Goal: Task Accomplishment & Management: Use online tool/utility

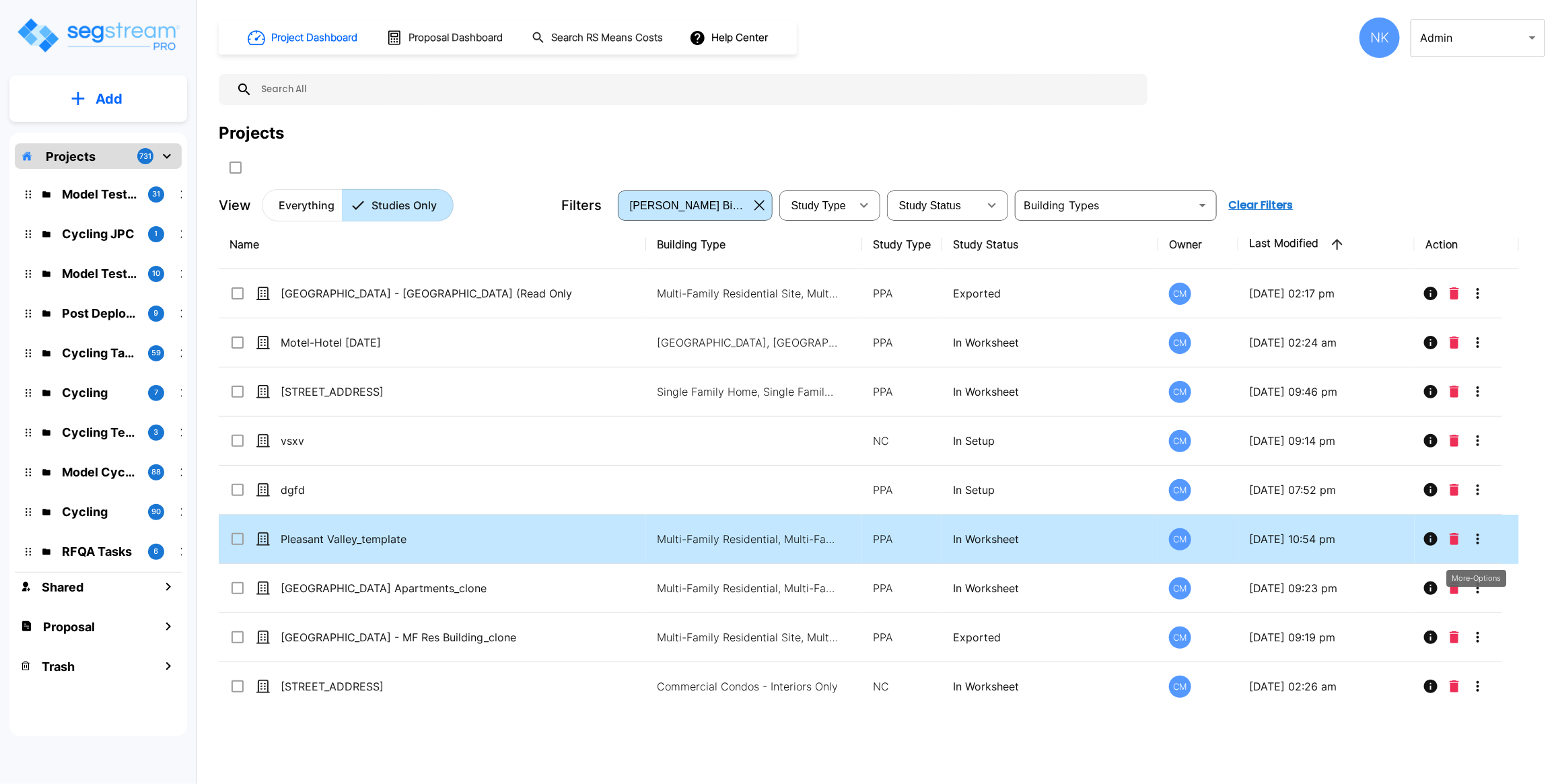
click at [1475, 546] on icon "More-Options" at bounding box center [1478, 538] width 16 height 16
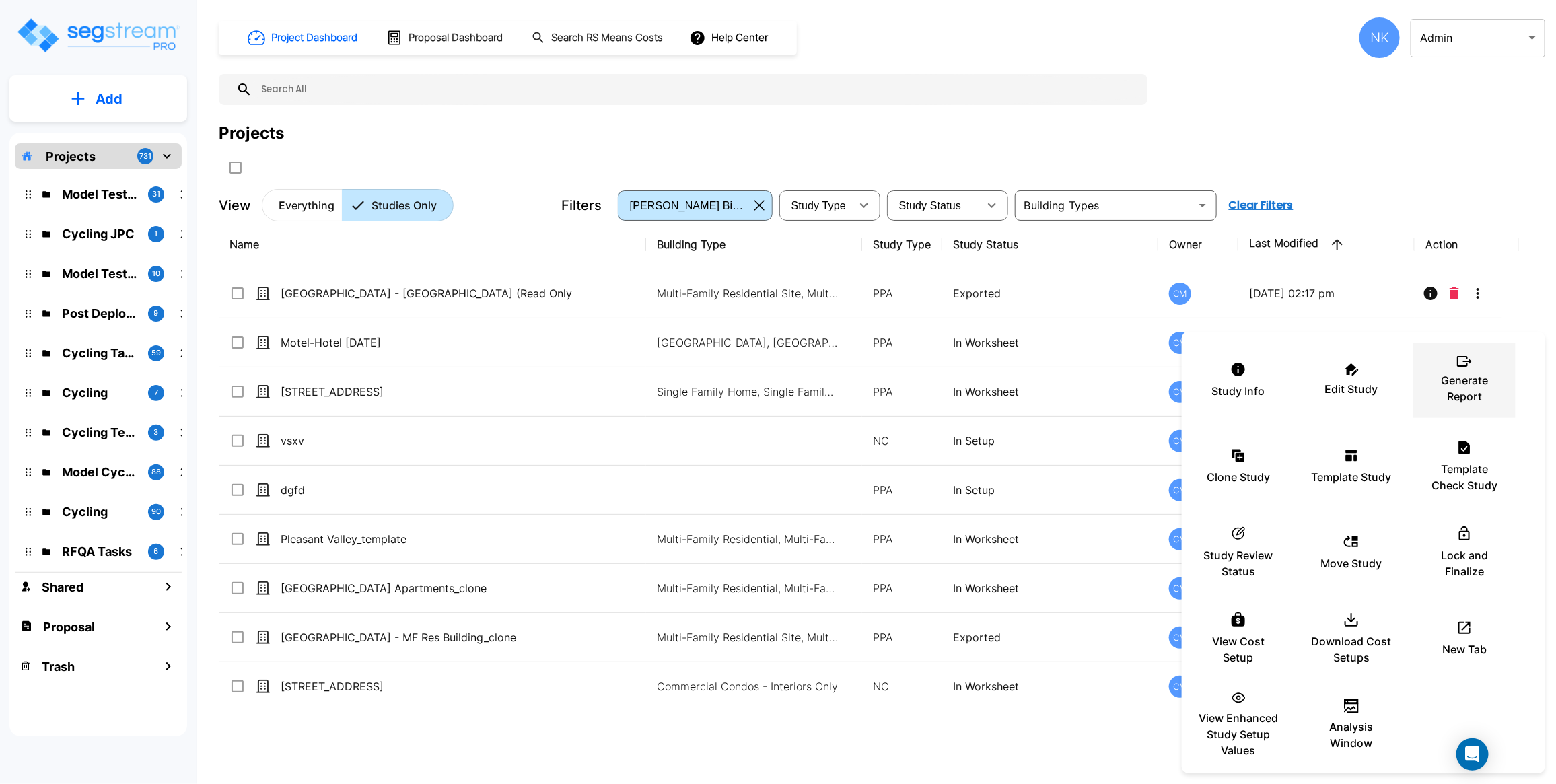
click at [1472, 415] on li "Generate Report" at bounding box center [1464, 380] width 102 height 75
click at [1462, 385] on p "Generate Report" at bounding box center [1464, 388] width 80 height 33
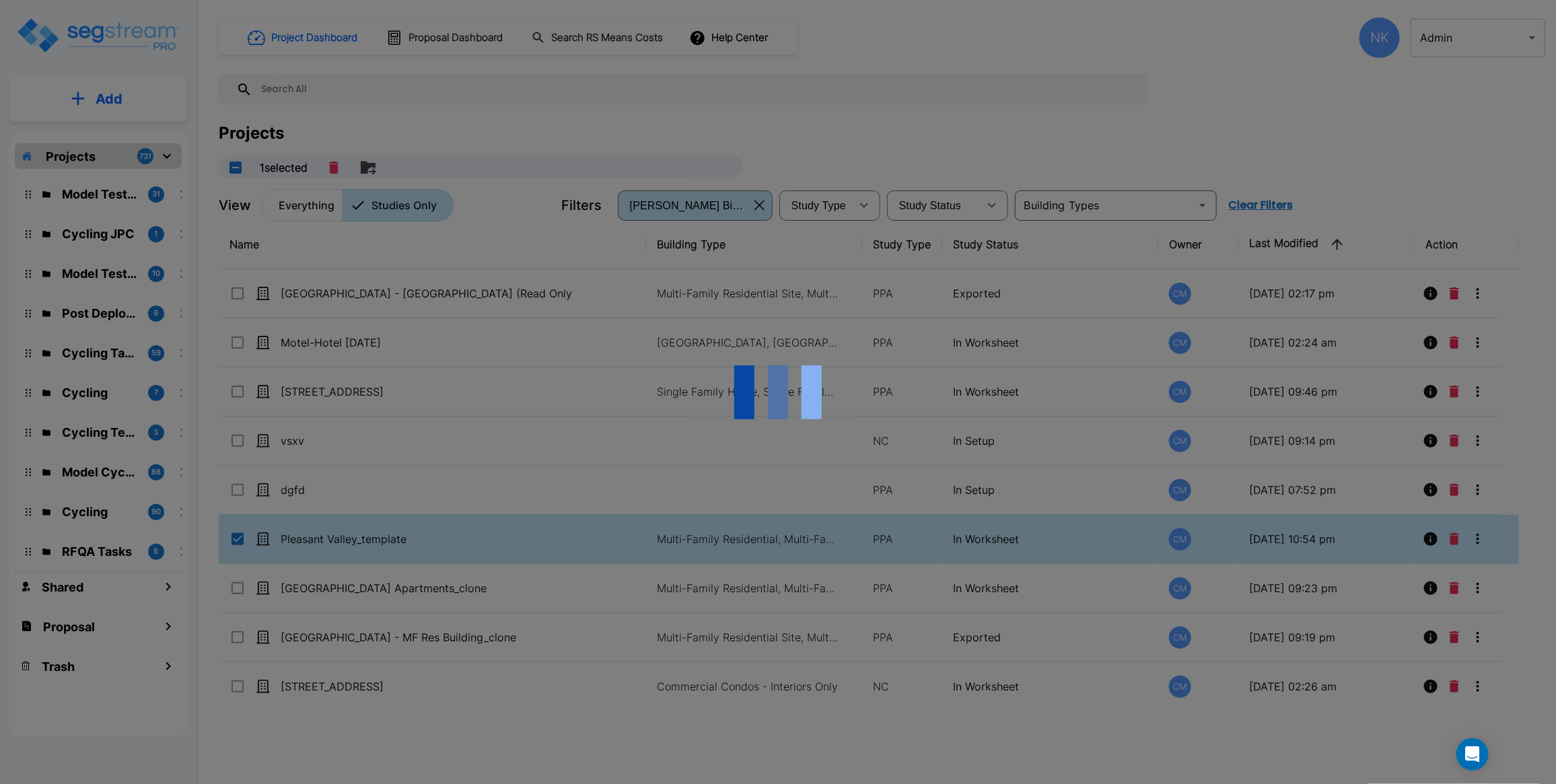
checkbox input "true"
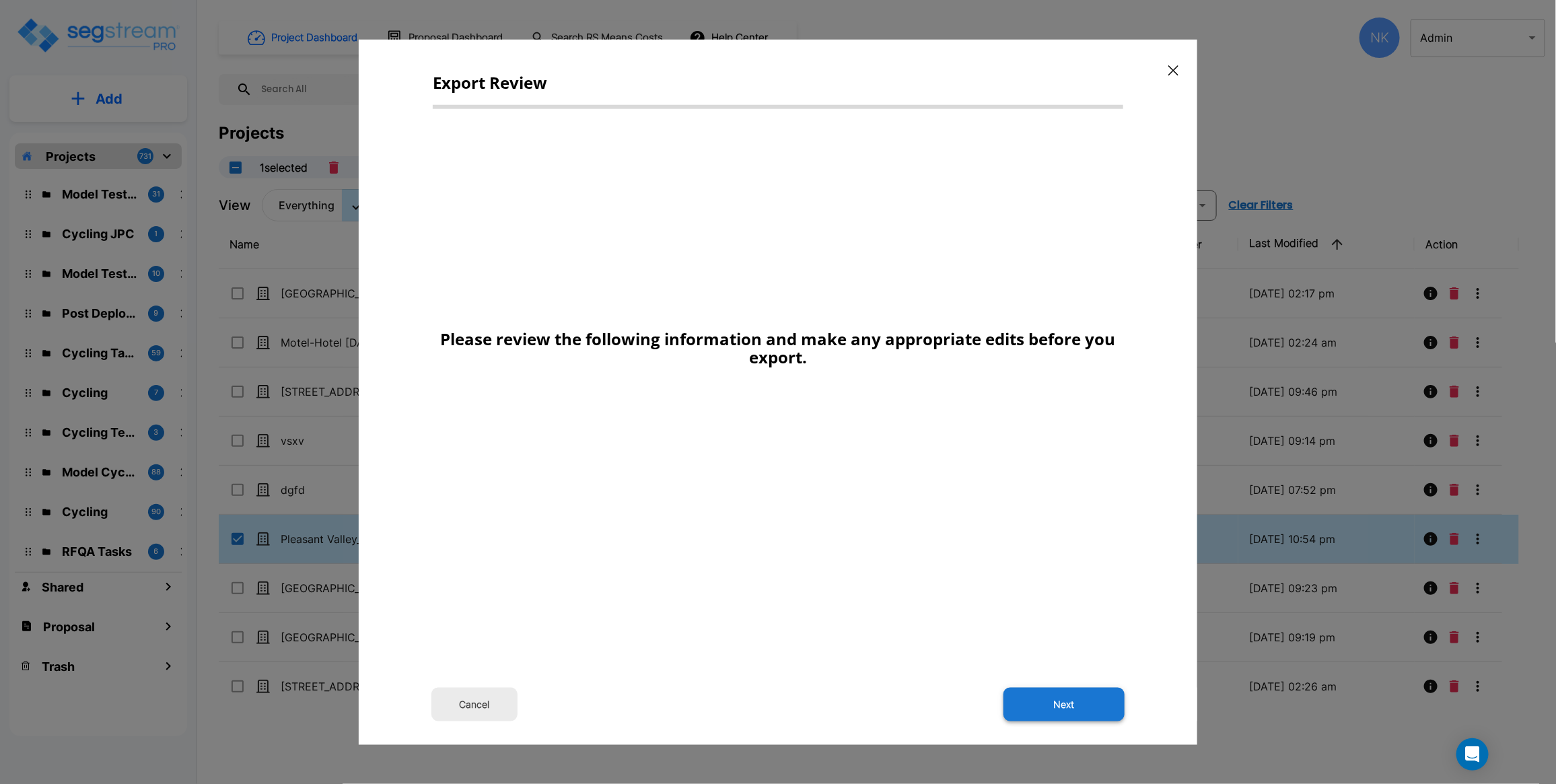
click at [1071, 698] on button "Next" at bounding box center [1064, 705] width 121 height 34
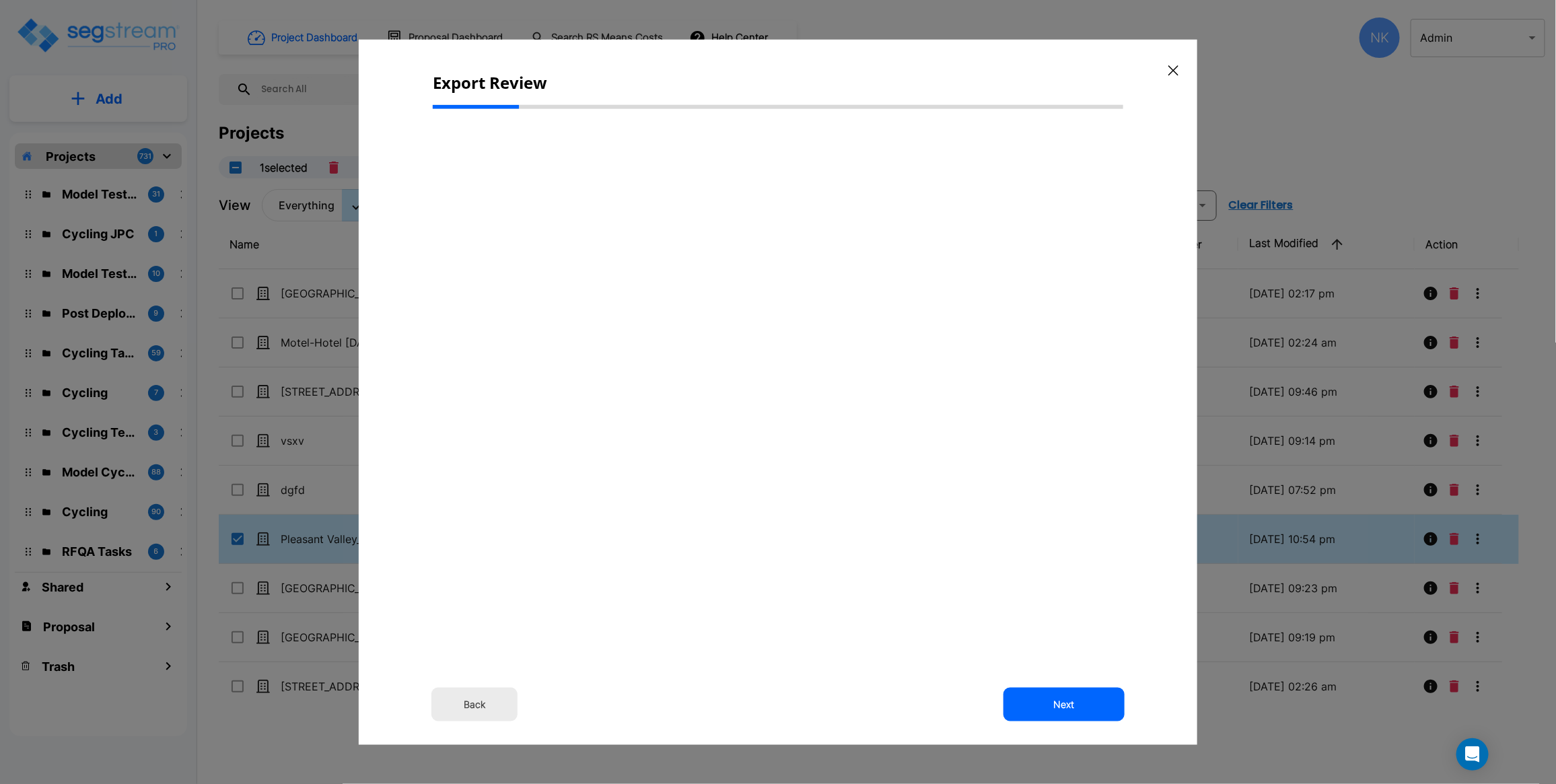
select select "2024"
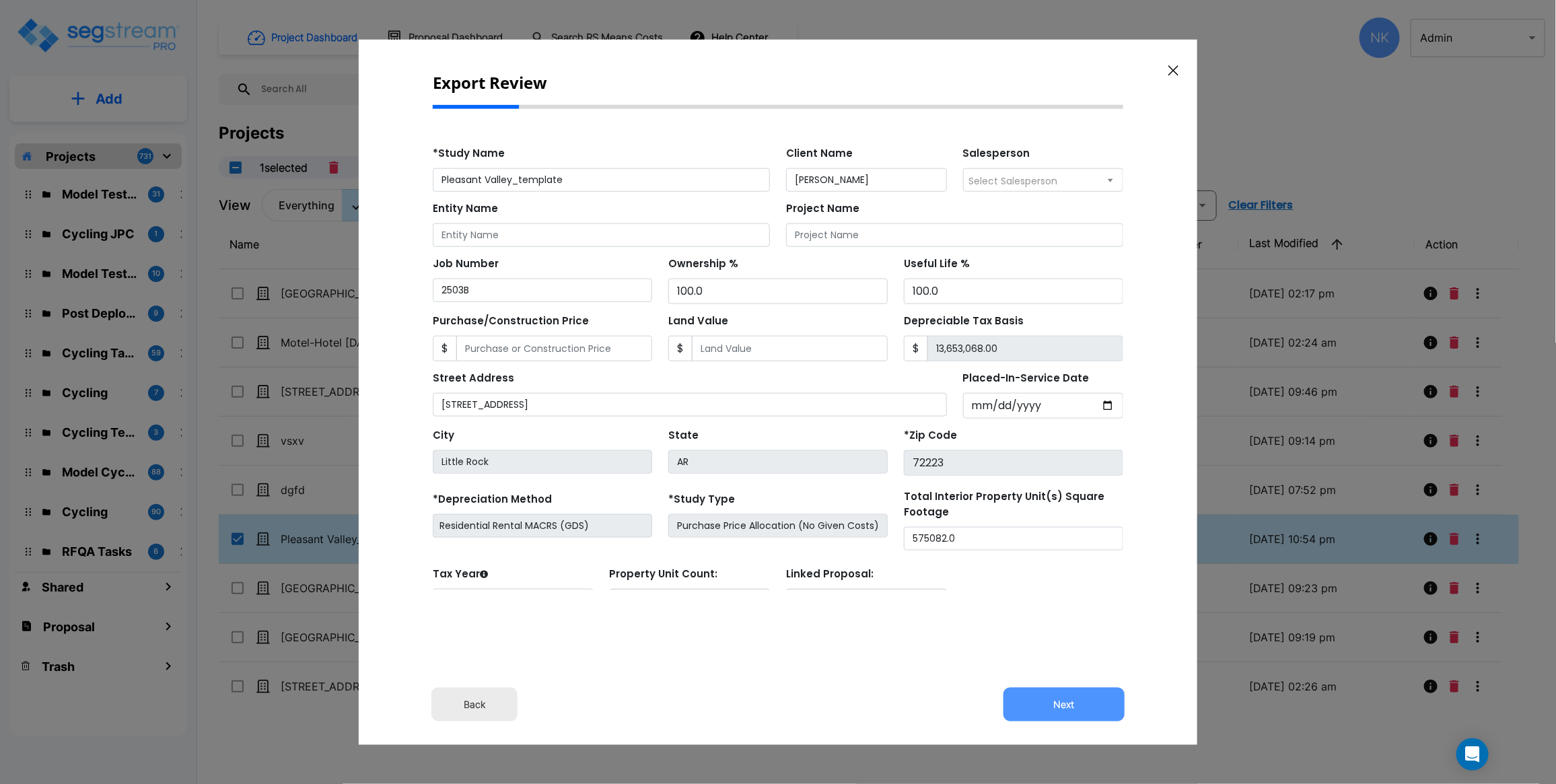
click at [1058, 707] on button "Next" at bounding box center [1064, 705] width 121 height 34
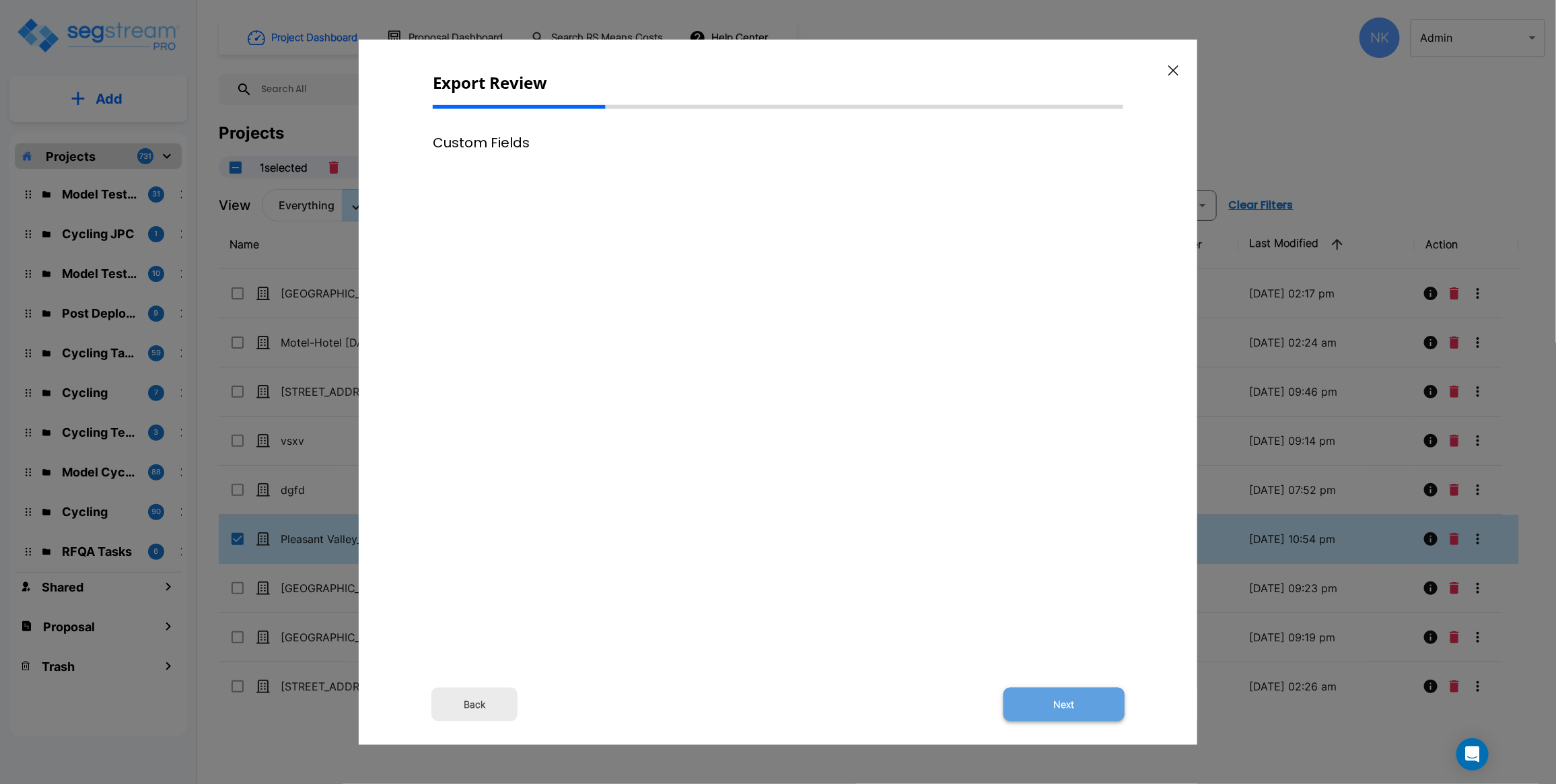
click at [1050, 701] on button "Next" at bounding box center [1064, 705] width 121 height 34
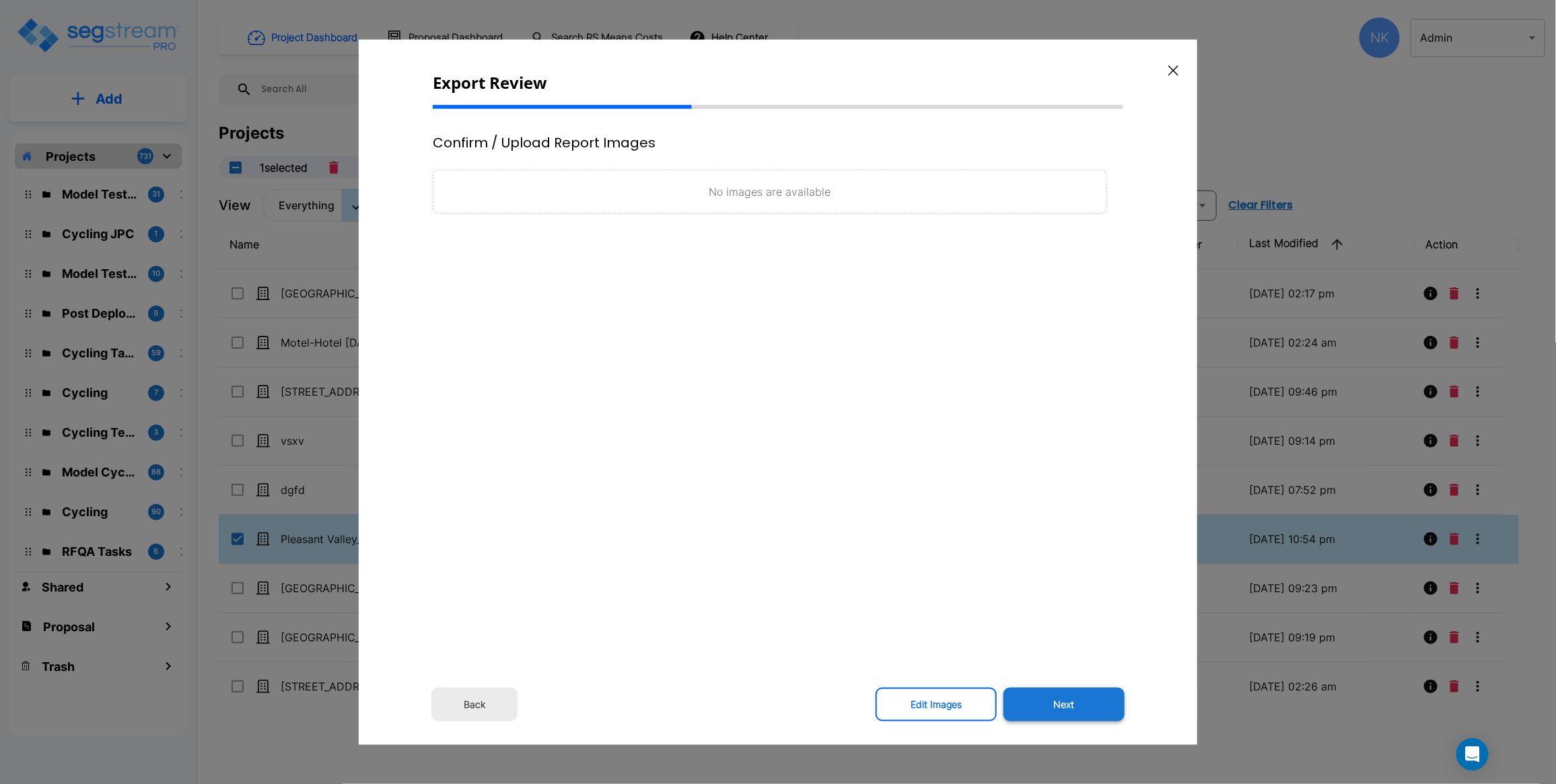
click at [1036, 700] on button "Next" at bounding box center [1064, 705] width 121 height 34
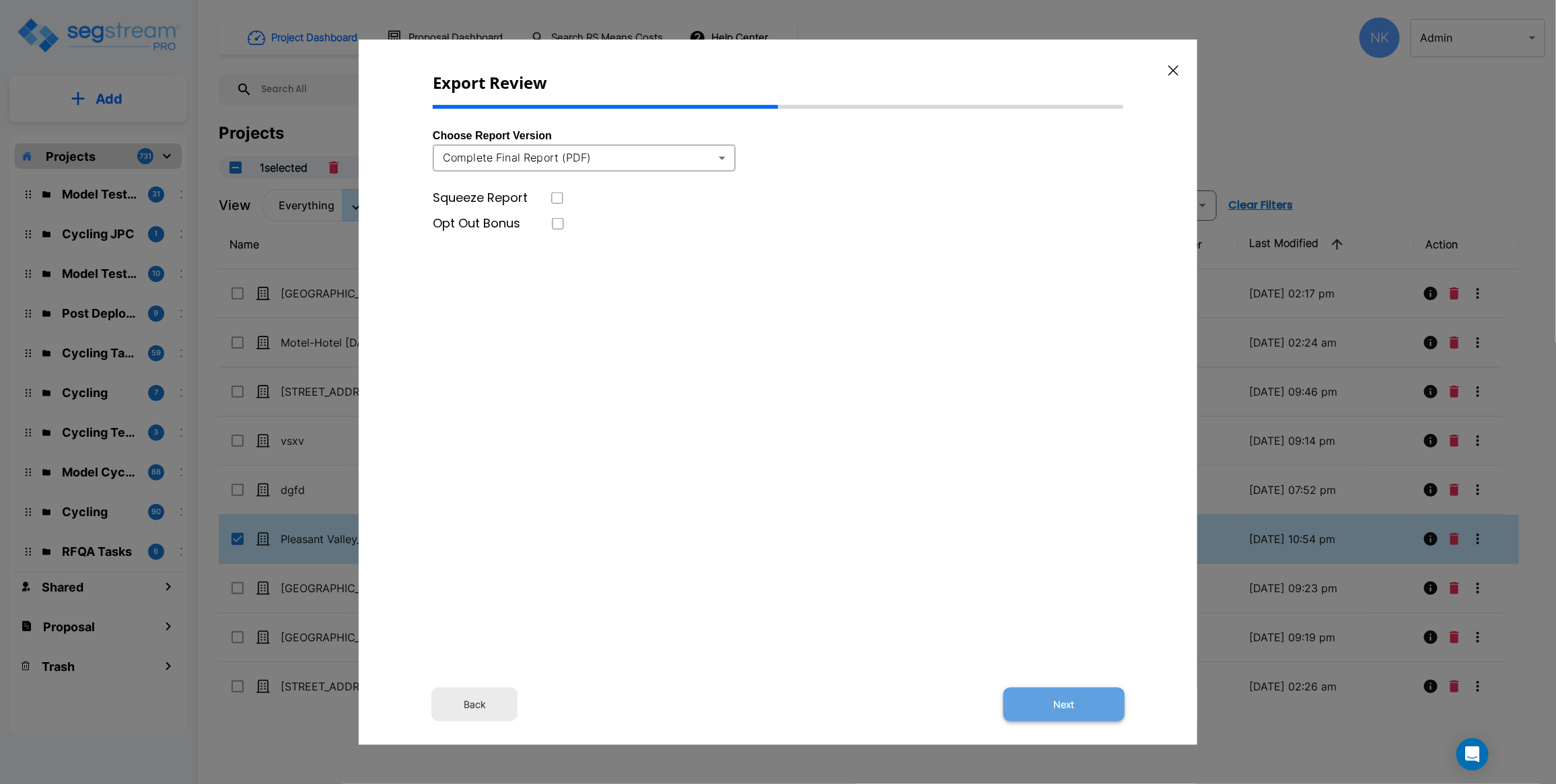
click at [1052, 704] on button "Next" at bounding box center [1064, 705] width 121 height 34
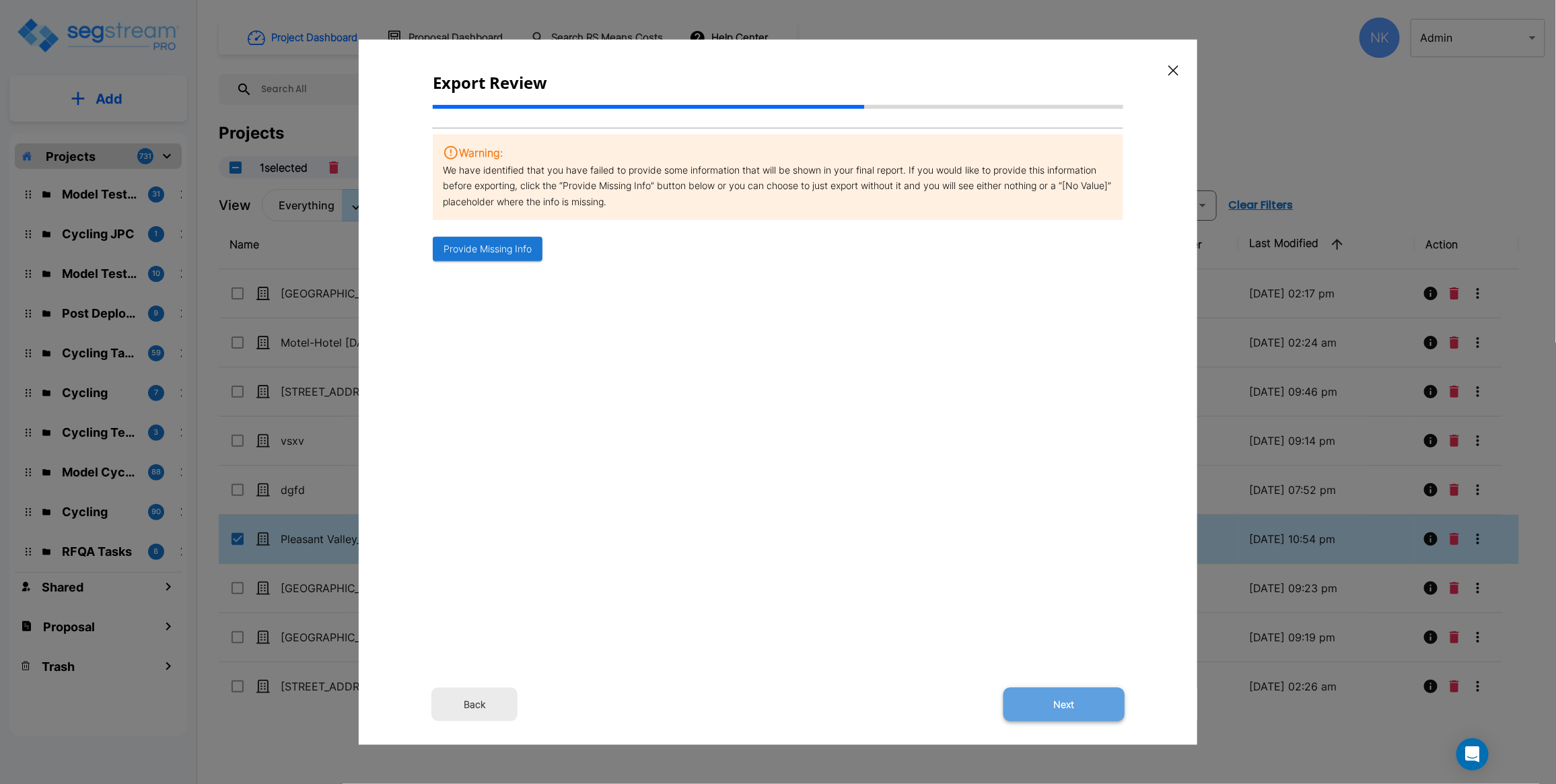
click at [1037, 700] on button "Next" at bounding box center [1064, 705] width 121 height 34
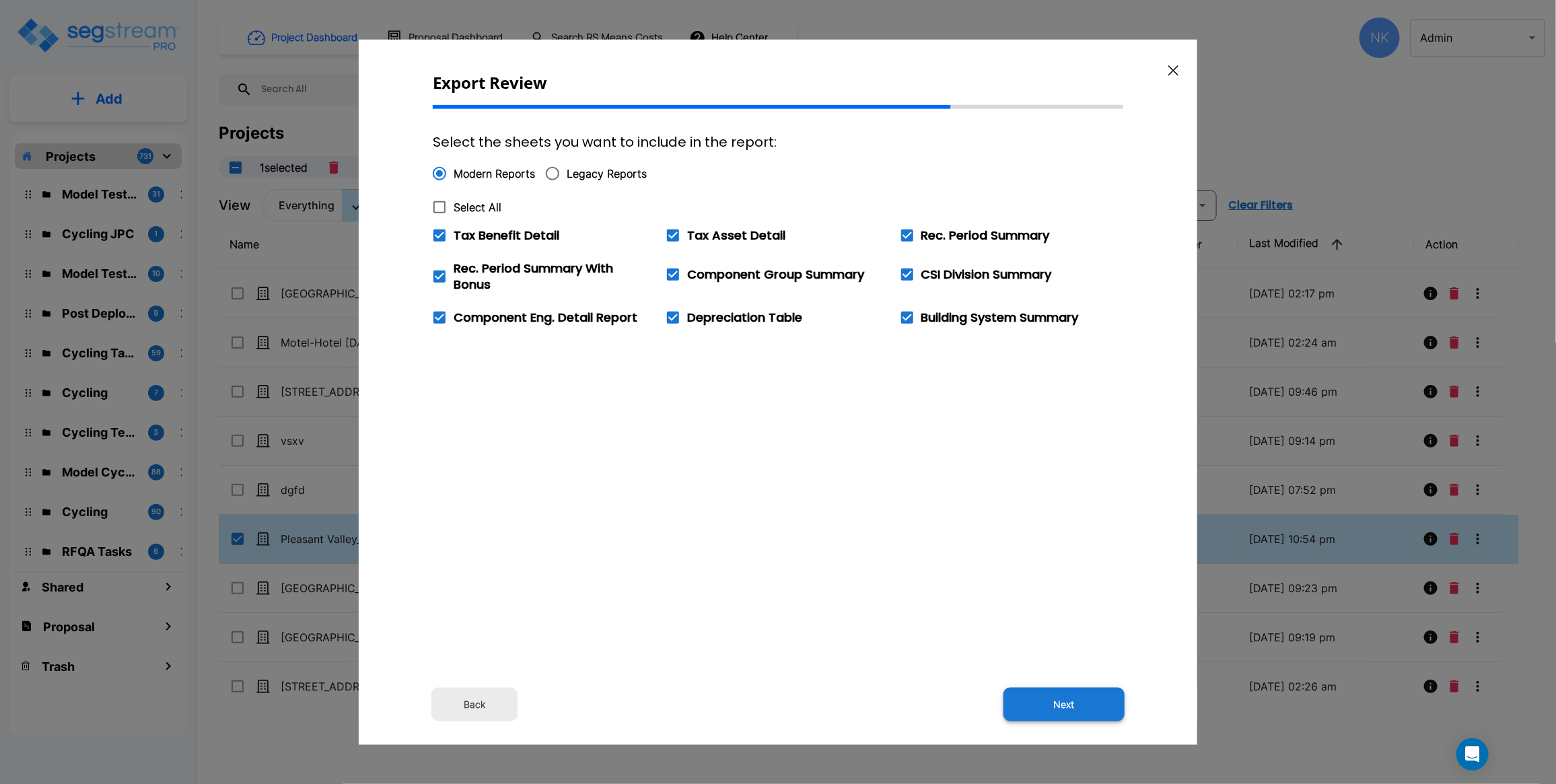
click at [1065, 713] on button "Next" at bounding box center [1064, 705] width 121 height 34
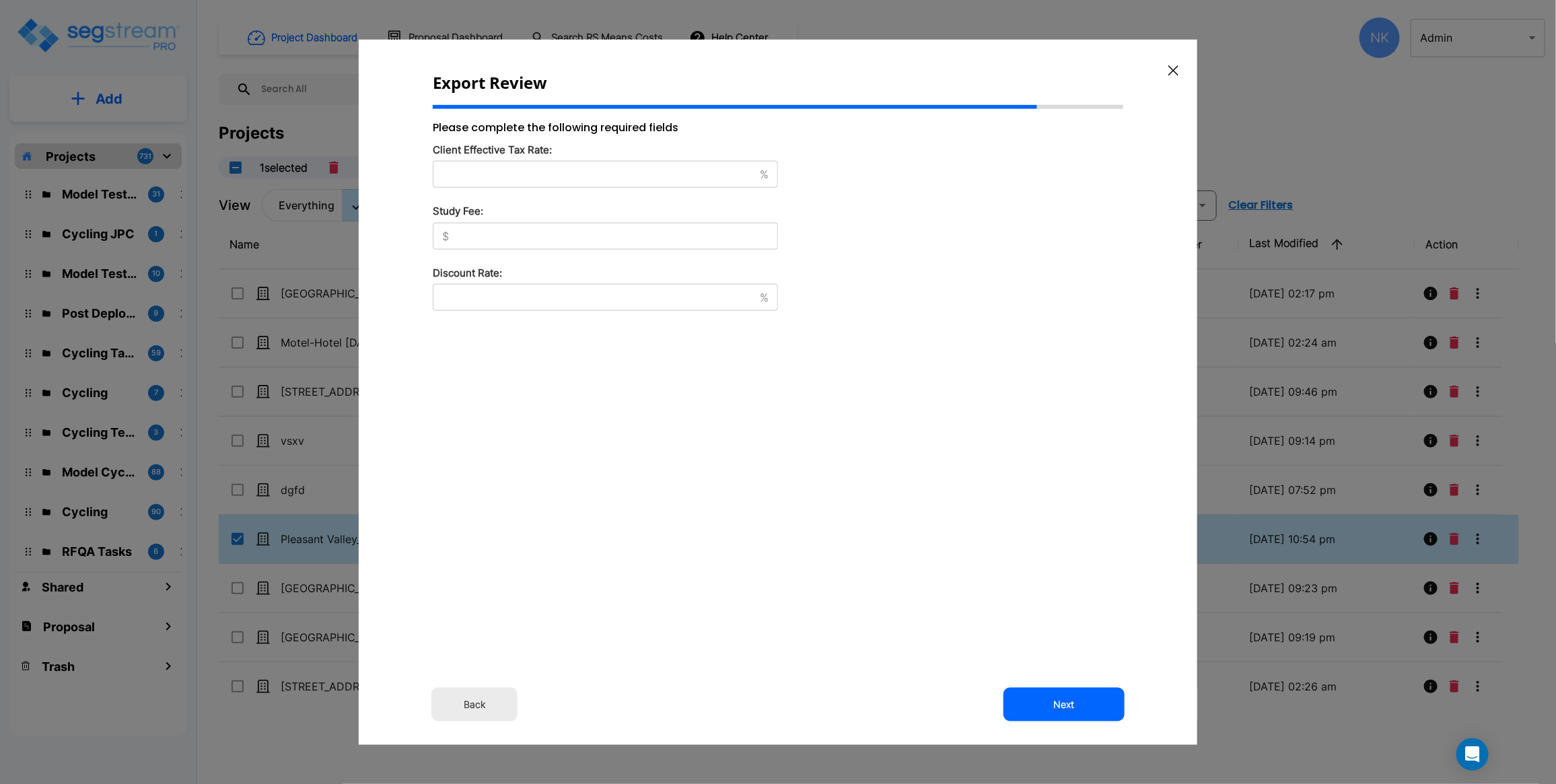
click at [536, 181] on input "text" at bounding box center [593, 174] width 321 height 14
type input "35"
type input "1,000"
type input "8"
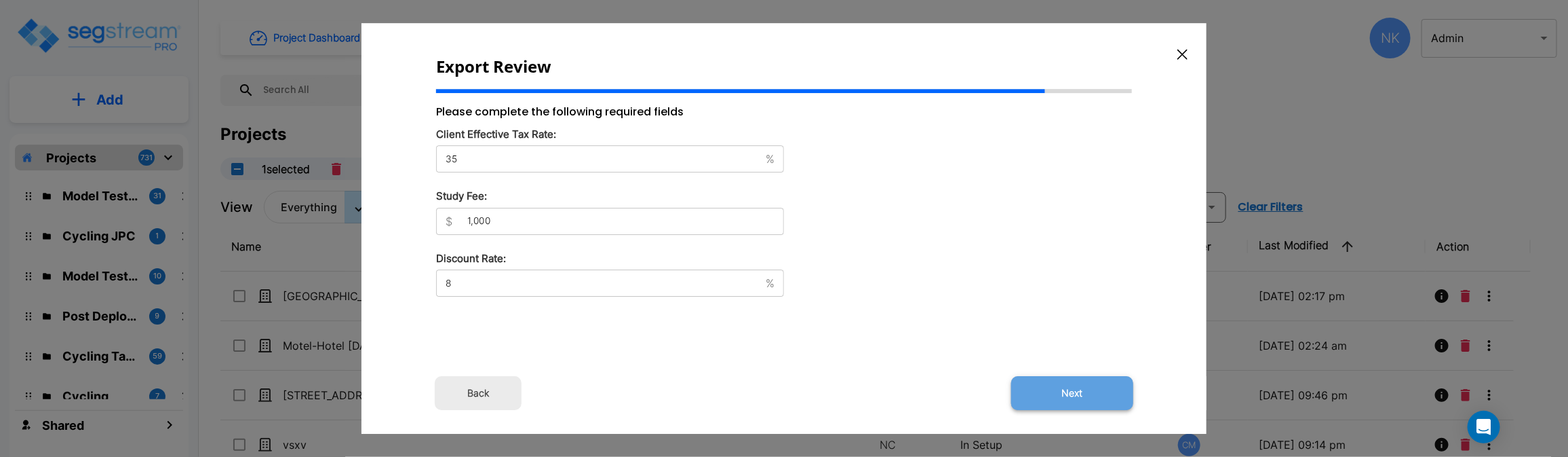
click at [1105, 394] on button "Next" at bounding box center [1072, 393] width 122 height 34
click at [1054, 391] on button "Next" at bounding box center [1072, 393] width 122 height 34
click at [1056, 396] on button "Next" at bounding box center [1072, 393] width 122 height 34
click at [1073, 383] on button "Next" at bounding box center [1072, 393] width 122 height 34
